Goal: Transaction & Acquisition: Purchase product/service

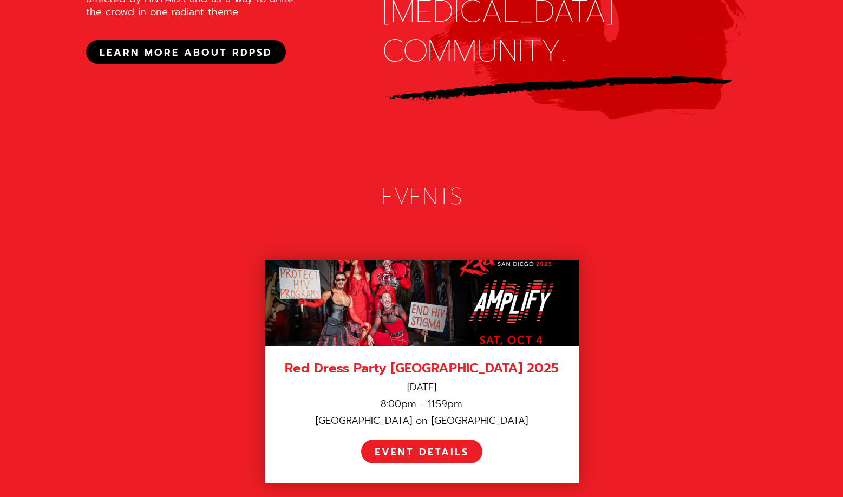
scroll to position [1342, 0]
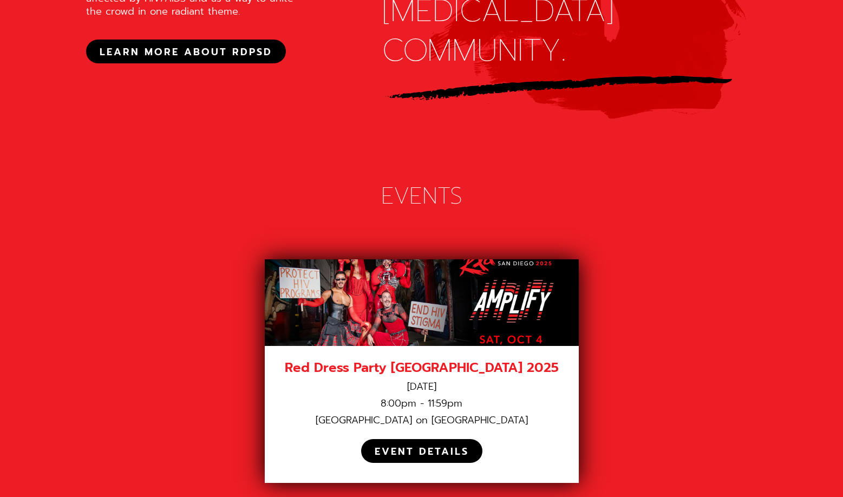
click at [418, 446] on div "EVENT DETAILS" at bounding box center [422, 452] width 94 height 12
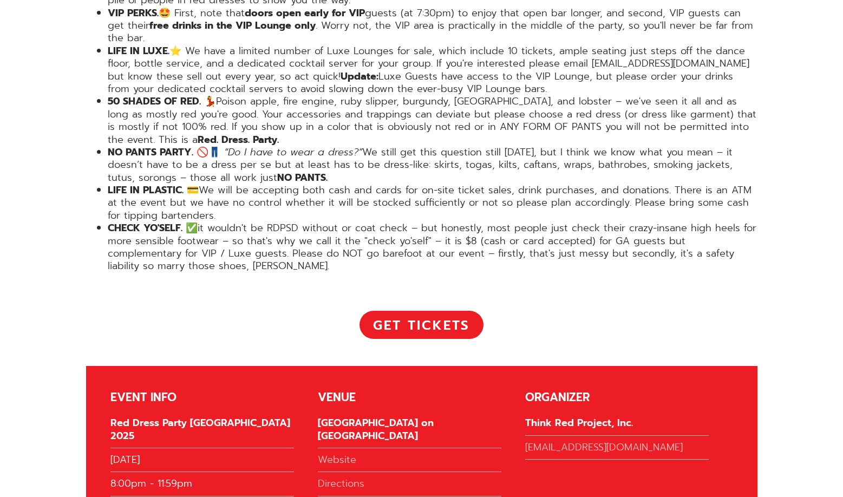
scroll to position [2138, 0]
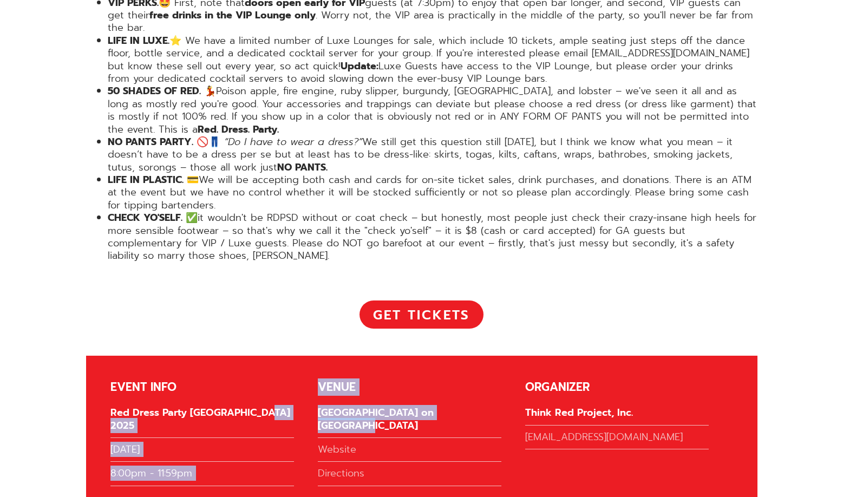
drag, startPoint x: 472, startPoint y: 379, endPoint x: 315, endPoint y: 374, distance: 157.1
click at [315, 374] on div "EVENT INFO Red Dress Party [GEOGRAPHIC_DATA] 2025 [DATE] 8:00pm - 11:59pm VENUE…" at bounding box center [422, 436] width 672 height 160
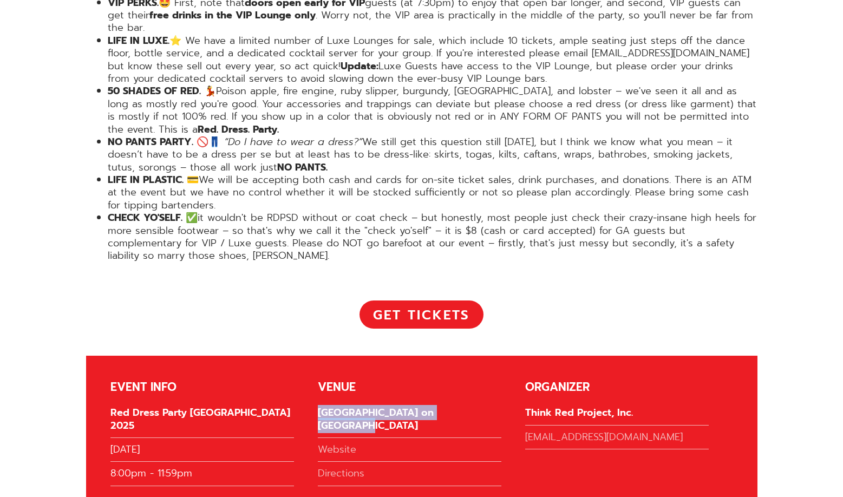
drag, startPoint x: 471, startPoint y: 371, endPoint x: 320, endPoint y: 374, distance: 150.6
click at [320, 407] on div "[GEOGRAPHIC_DATA] on [GEOGRAPHIC_DATA]" at bounding box center [410, 422] width 184 height 31
copy div "[GEOGRAPHIC_DATA] on [GEOGRAPHIC_DATA]"
